Goal: Task Accomplishment & Management: Manage account settings

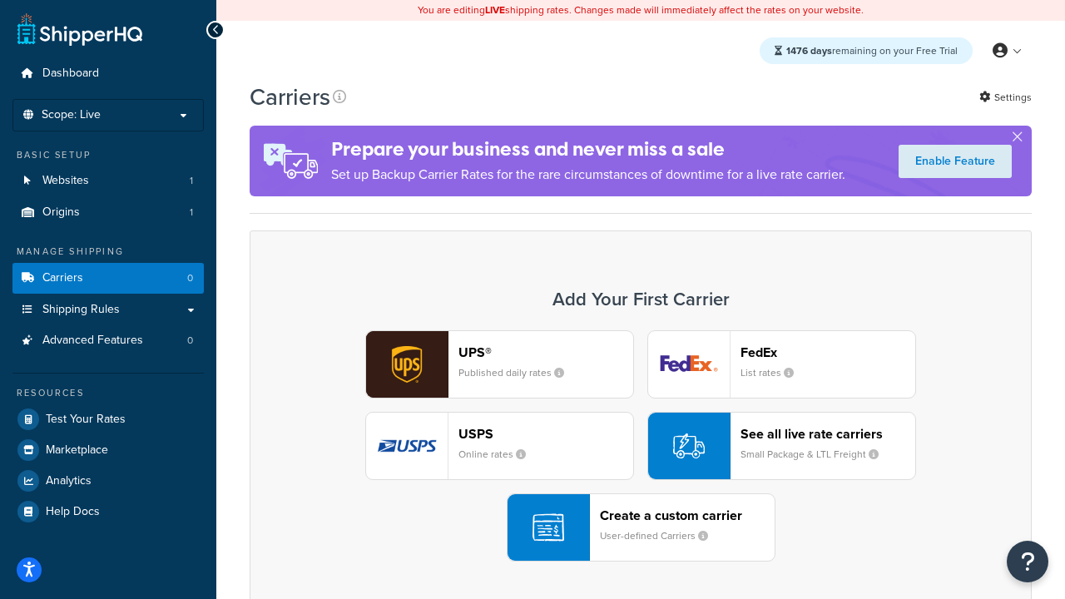
click at [641, 446] on div "UPS® Published daily rates FedEx List rates USPS Online rates See all live rate…" at bounding box center [640, 445] width 747 height 231
click at [828, 352] on header "FedEx" at bounding box center [828, 352] width 175 height 16
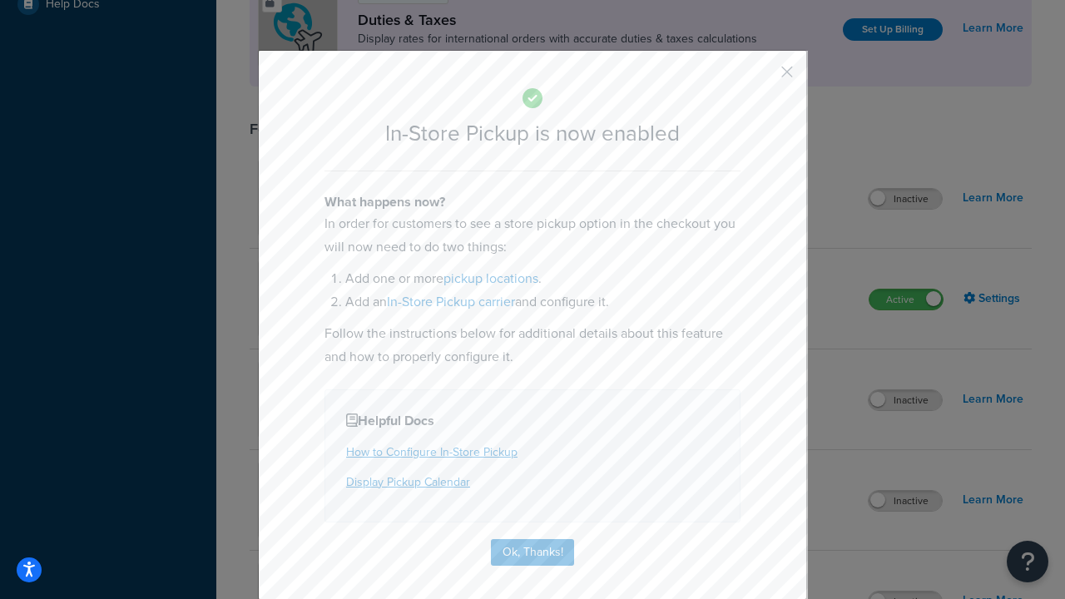
click at [762, 77] on button "button" at bounding box center [763, 78] width 4 height 4
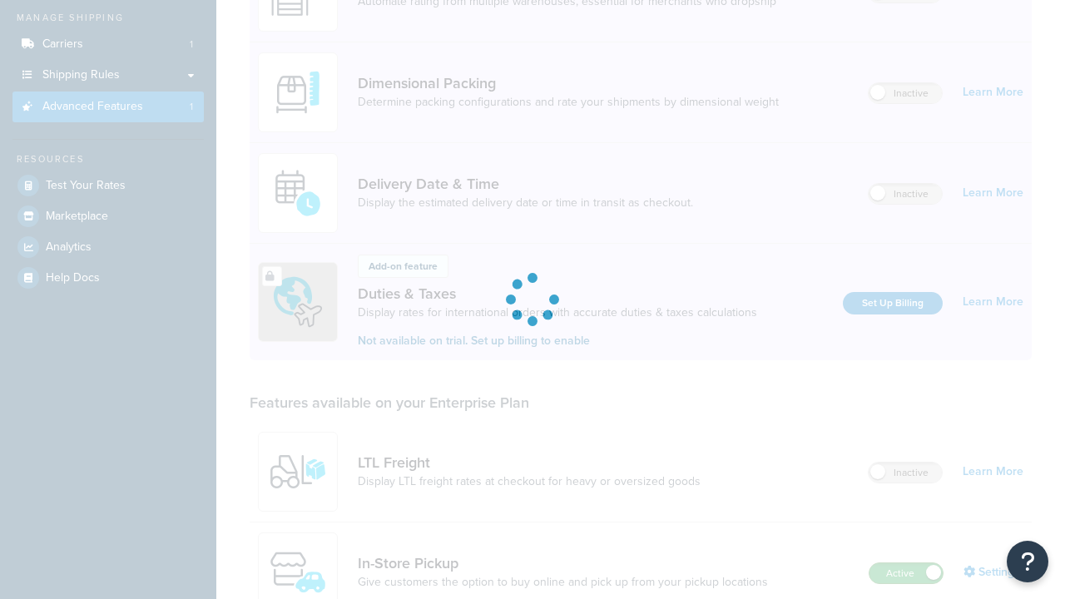
click at [906, 563] on label "Active" at bounding box center [906, 573] width 73 height 20
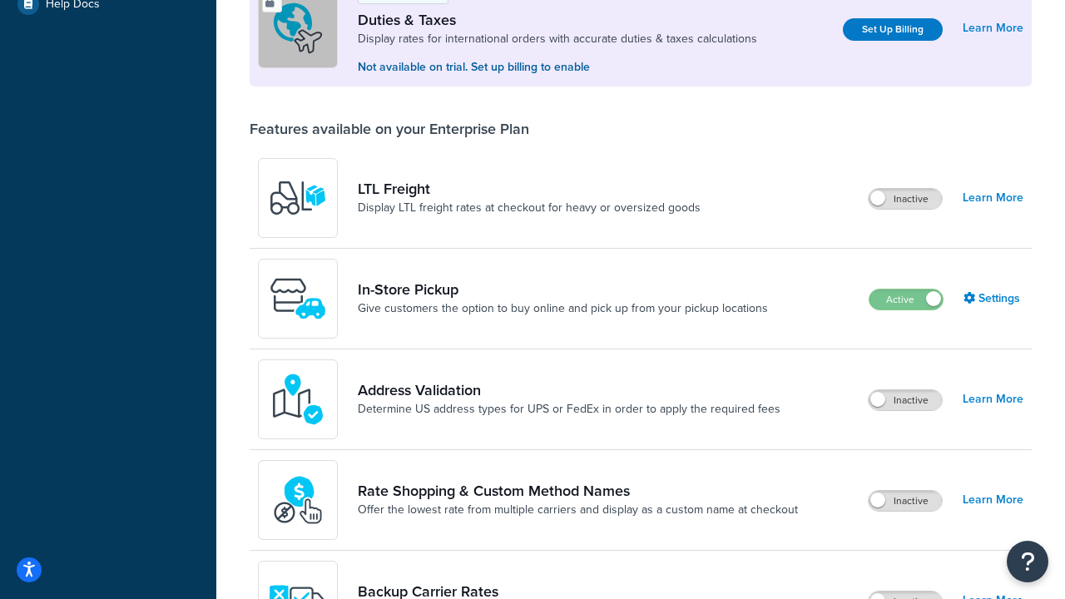
scroll to position [508, 0]
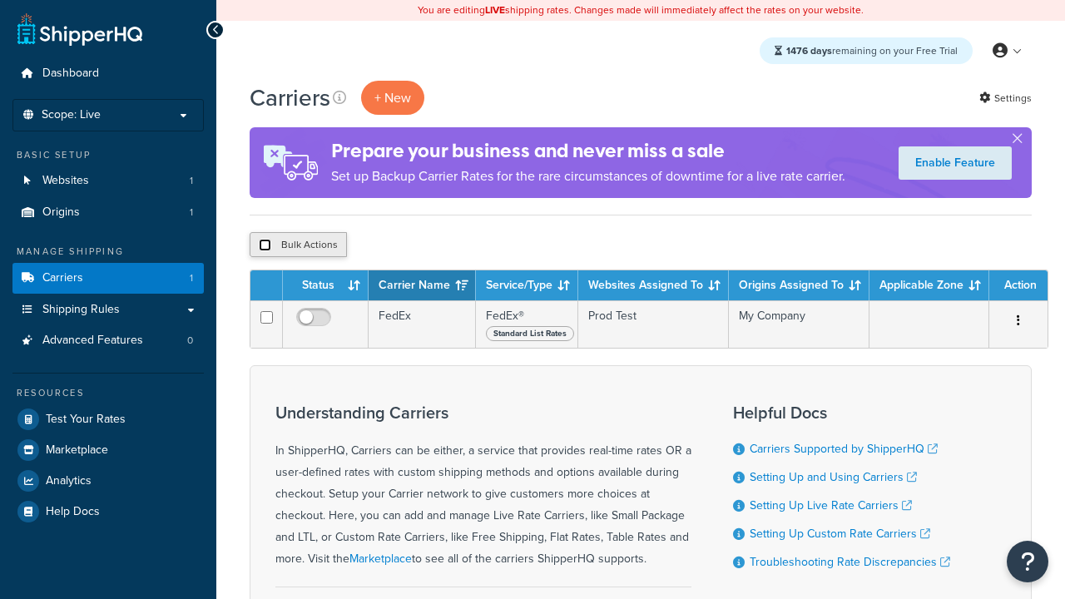
click at [265, 245] on input "checkbox" at bounding box center [265, 245] width 12 height 12
checkbox input "true"
click at [0, 0] on button "Delete" at bounding box center [0, 0] width 0 height 0
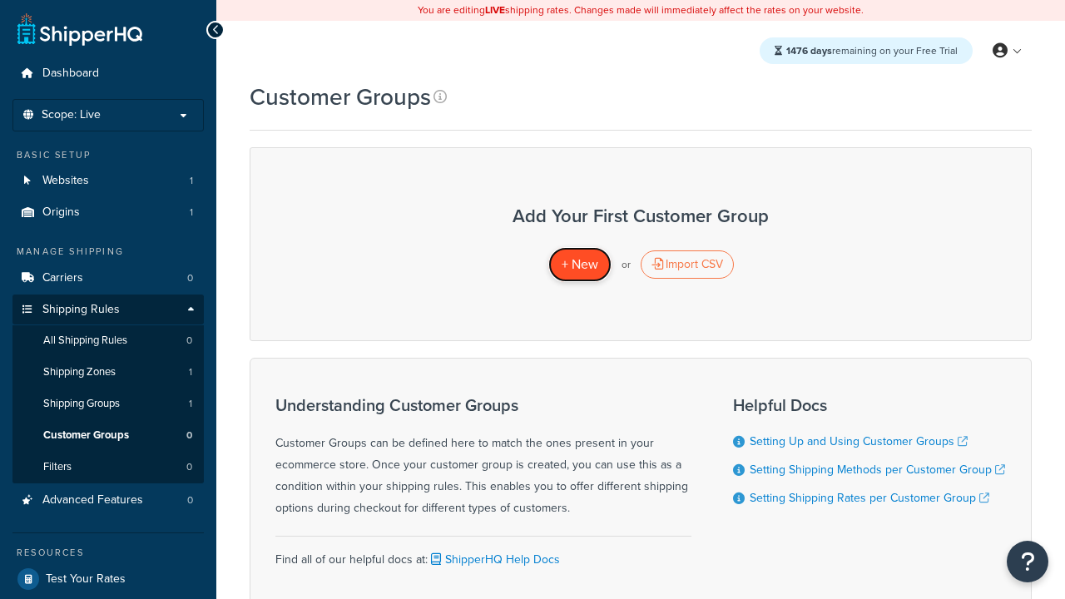
click at [579, 265] on span "+ New" at bounding box center [580, 264] width 37 height 19
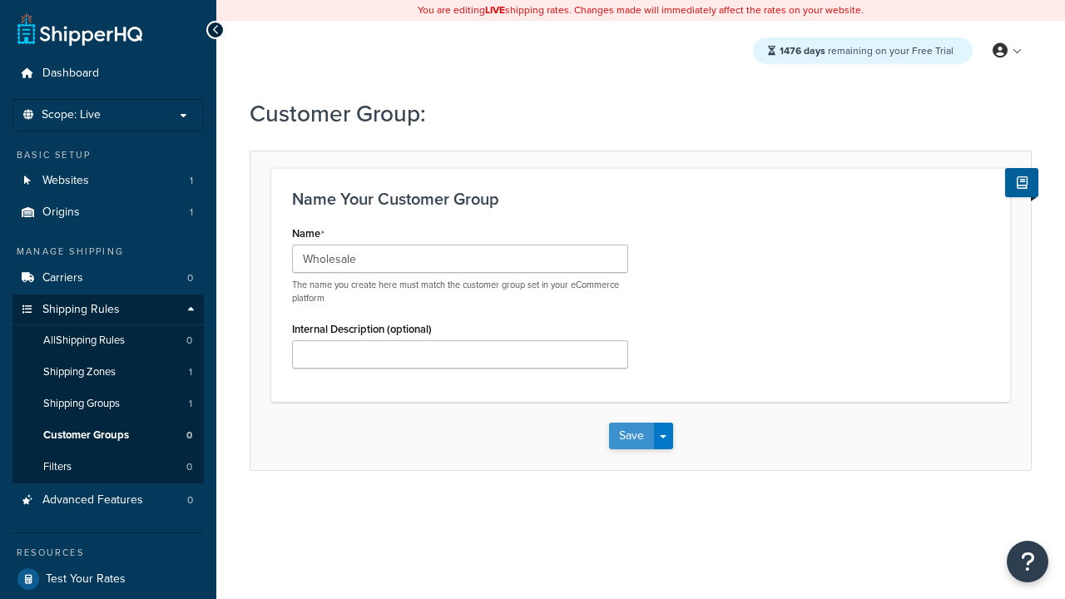
type input "Wholesale"
click at [631, 436] on button "Save" at bounding box center [631, 436] width 45 height 27
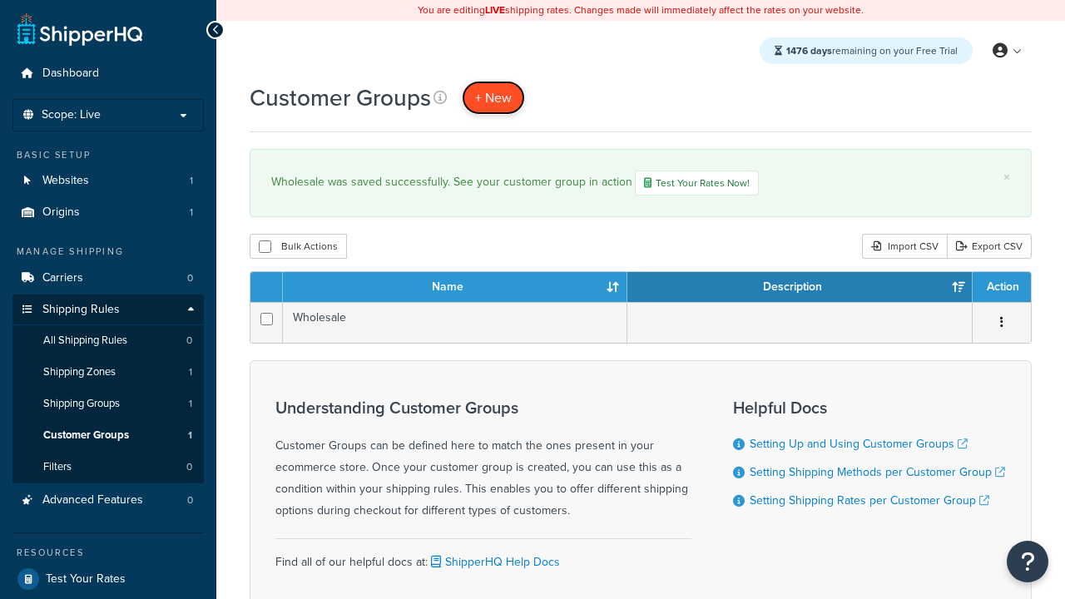
click at [493, 97] on span "+ New" at bounding box center [493, 97] width 37 height 19
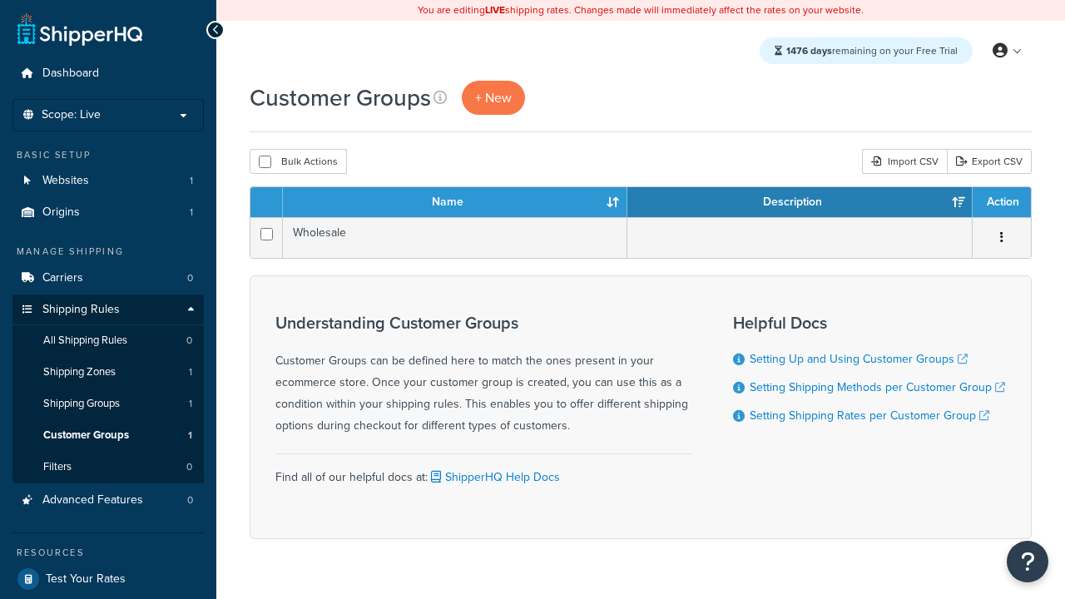
click at [455, 203] on th "Name" at bounding box center [455, 202] width 344 height 30
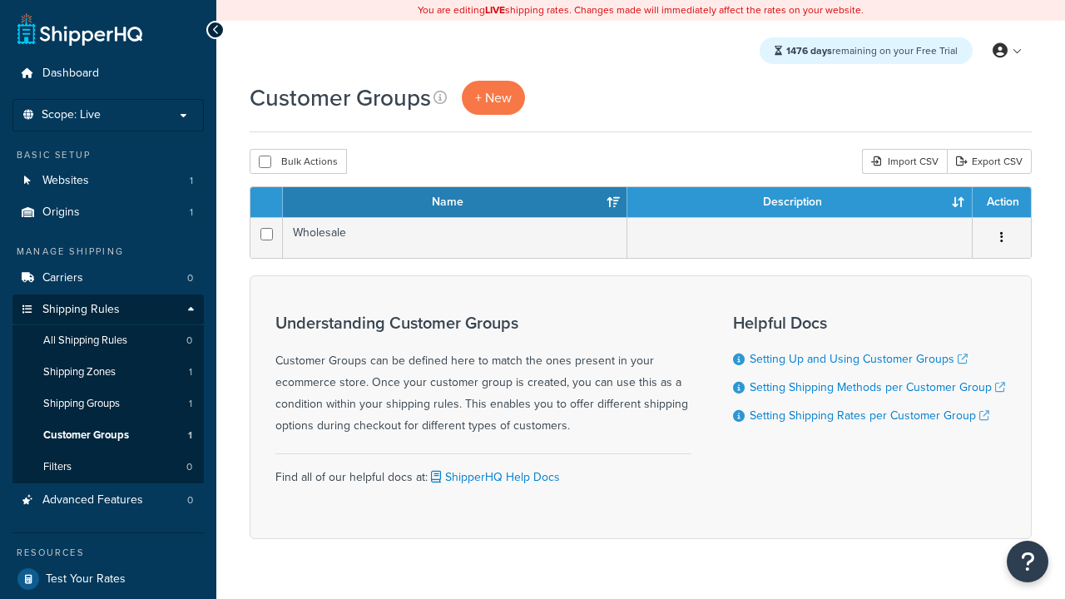
click at [800, 203] on th "Description" at bounding box center [799, 202] width 345 height 30
click at [1001, 203] on th "Action" at bounding box center [1002, 202] width 58 height 30
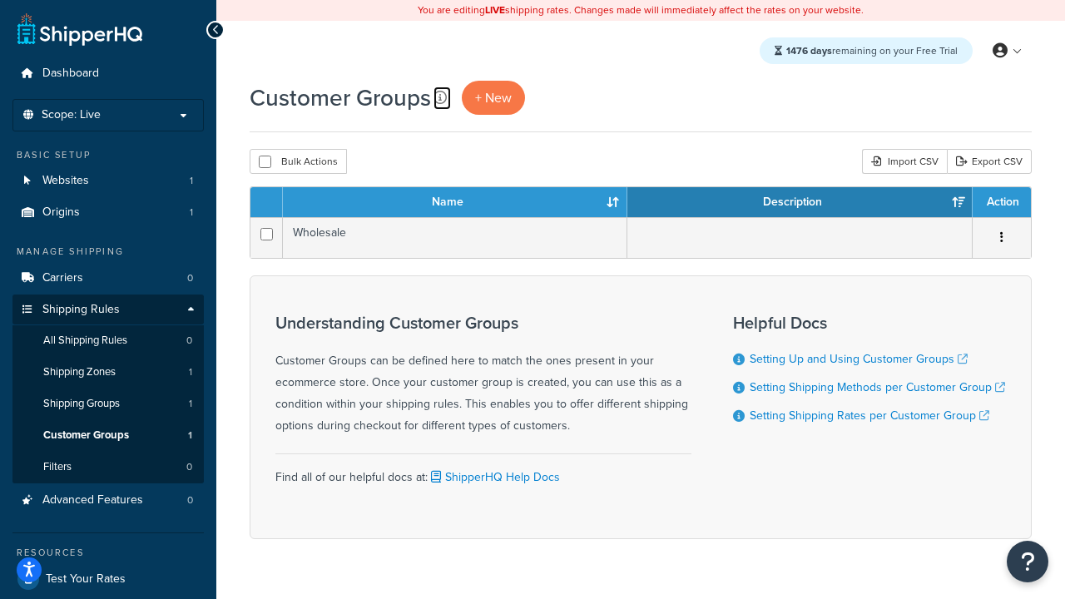
click at [440, 97] on icon at bounding box center [440, 97] width 13 height 13
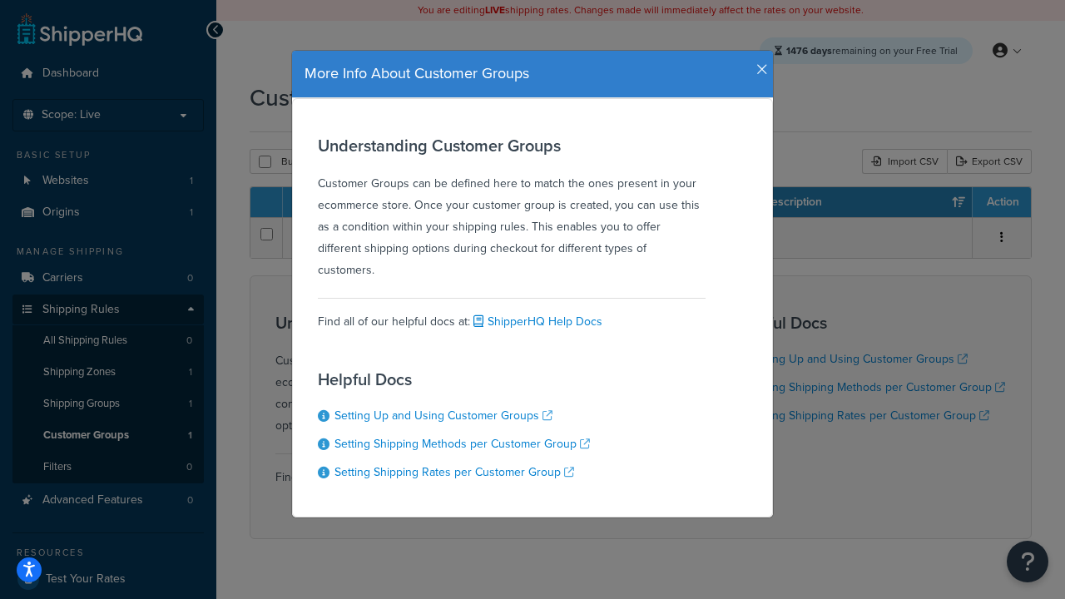
click at [758, 63] on icon "button" at bounding box center [762, 69] width 12 height 15
